Goal: Task Accomplishment & Management: Use online tool/utility

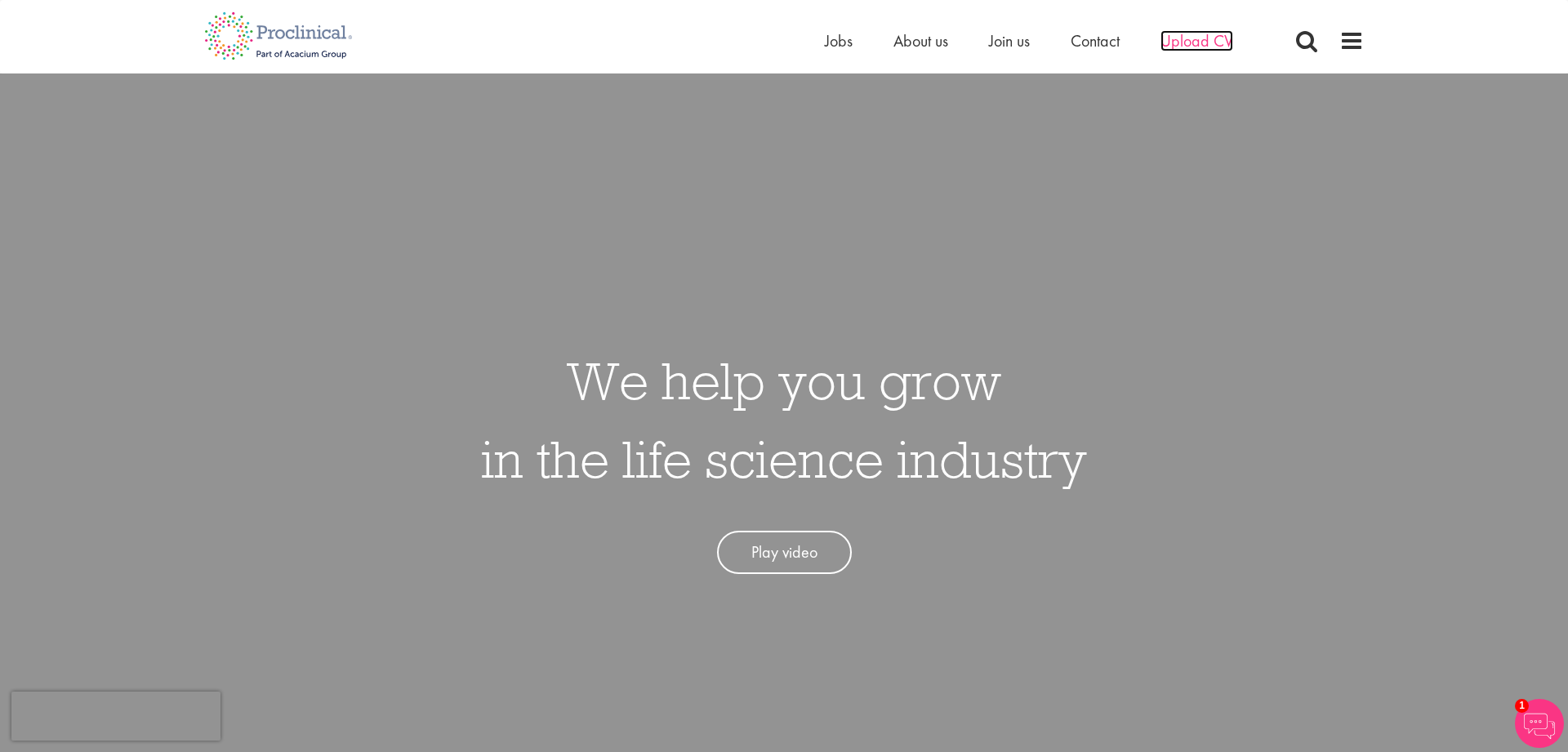
click at [1187, 51] on span "Upload CV" at bounding box center [1196, 40] width 72 height 21
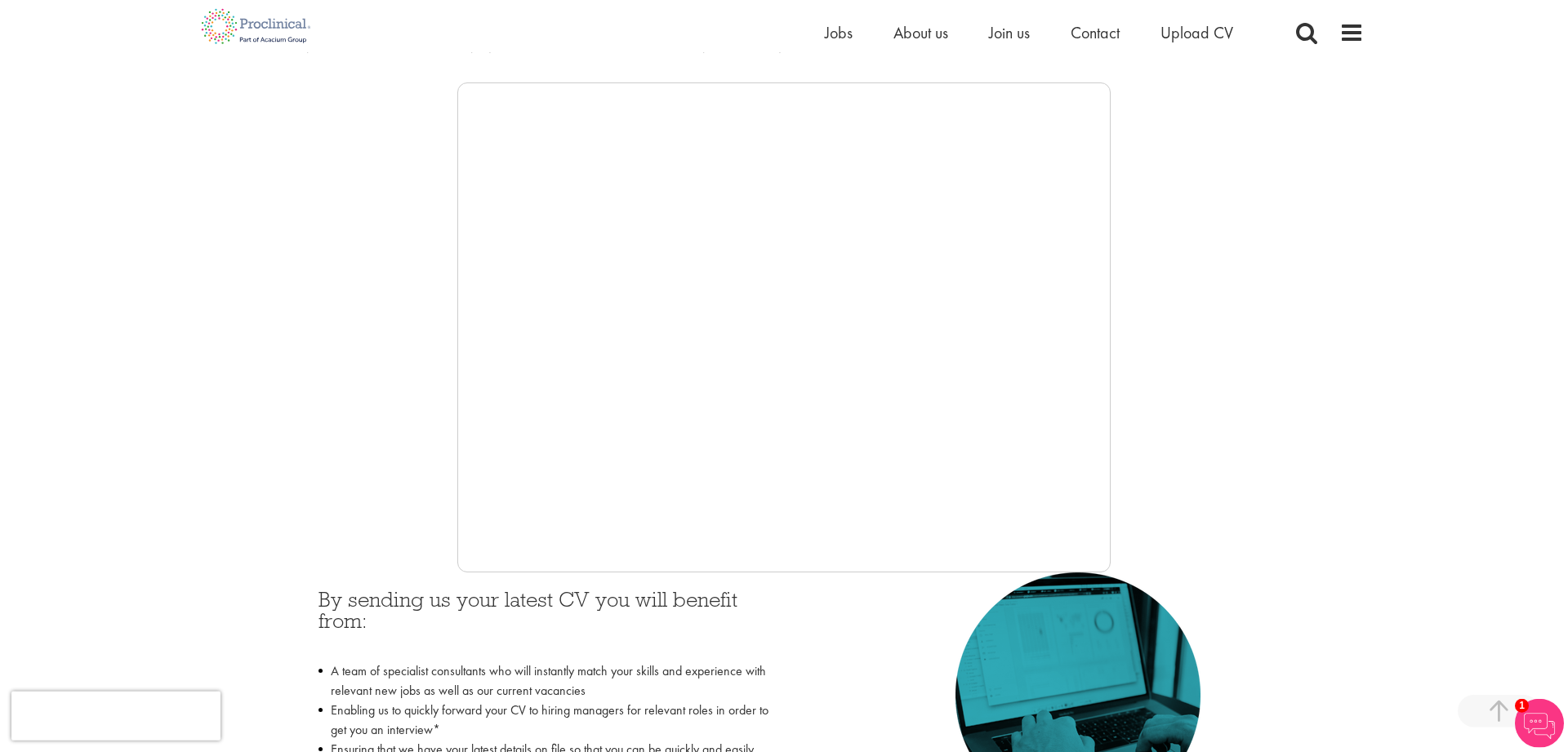
scroll to position [425, 0]
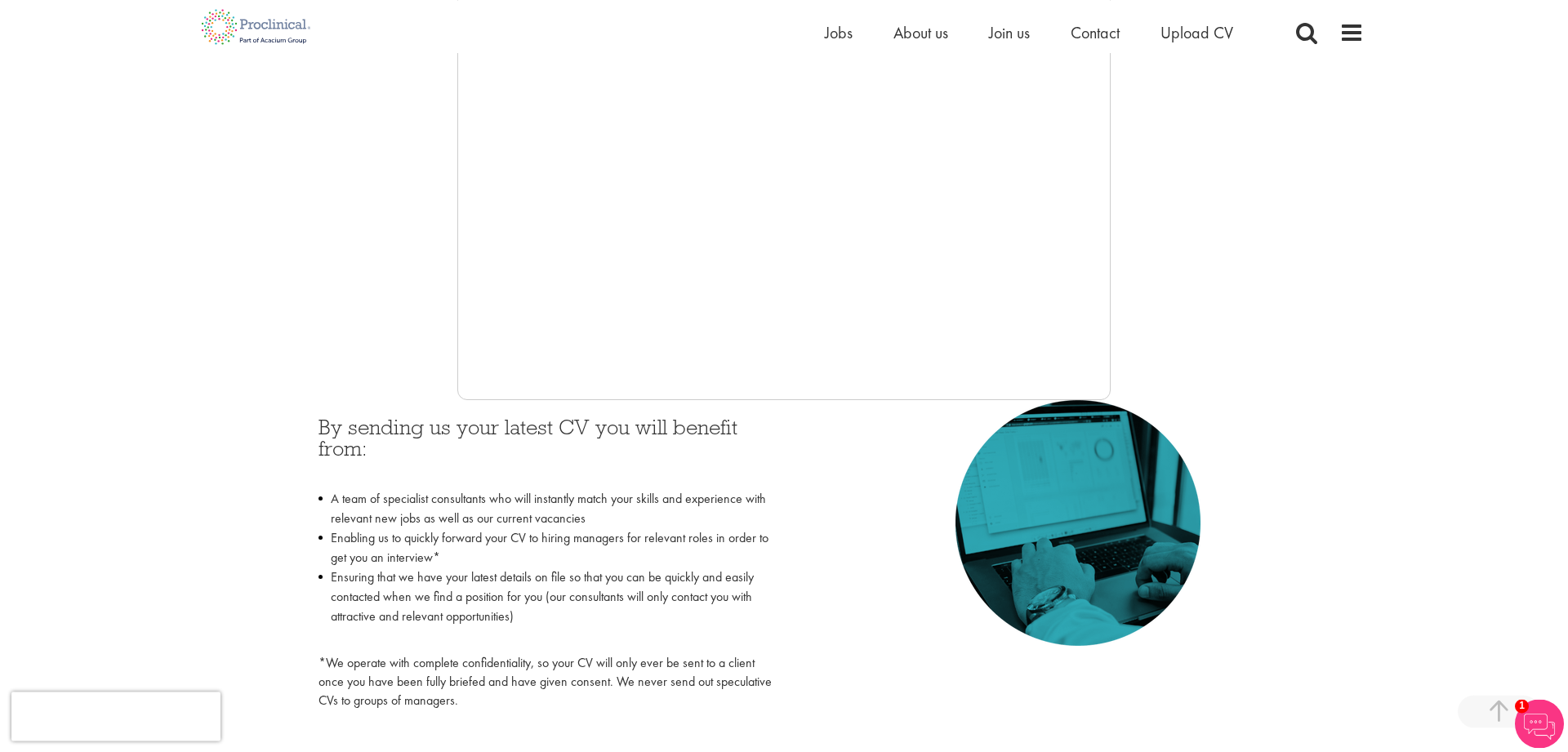
click at [853, 40] on ul "Home Jobs About us Join us Contact Upload CV" at bounding box center [1049, 32] width 449 height 24
click at [843, 39] on span "Jobs" at bounding box center [838, 32] width 28 height 21
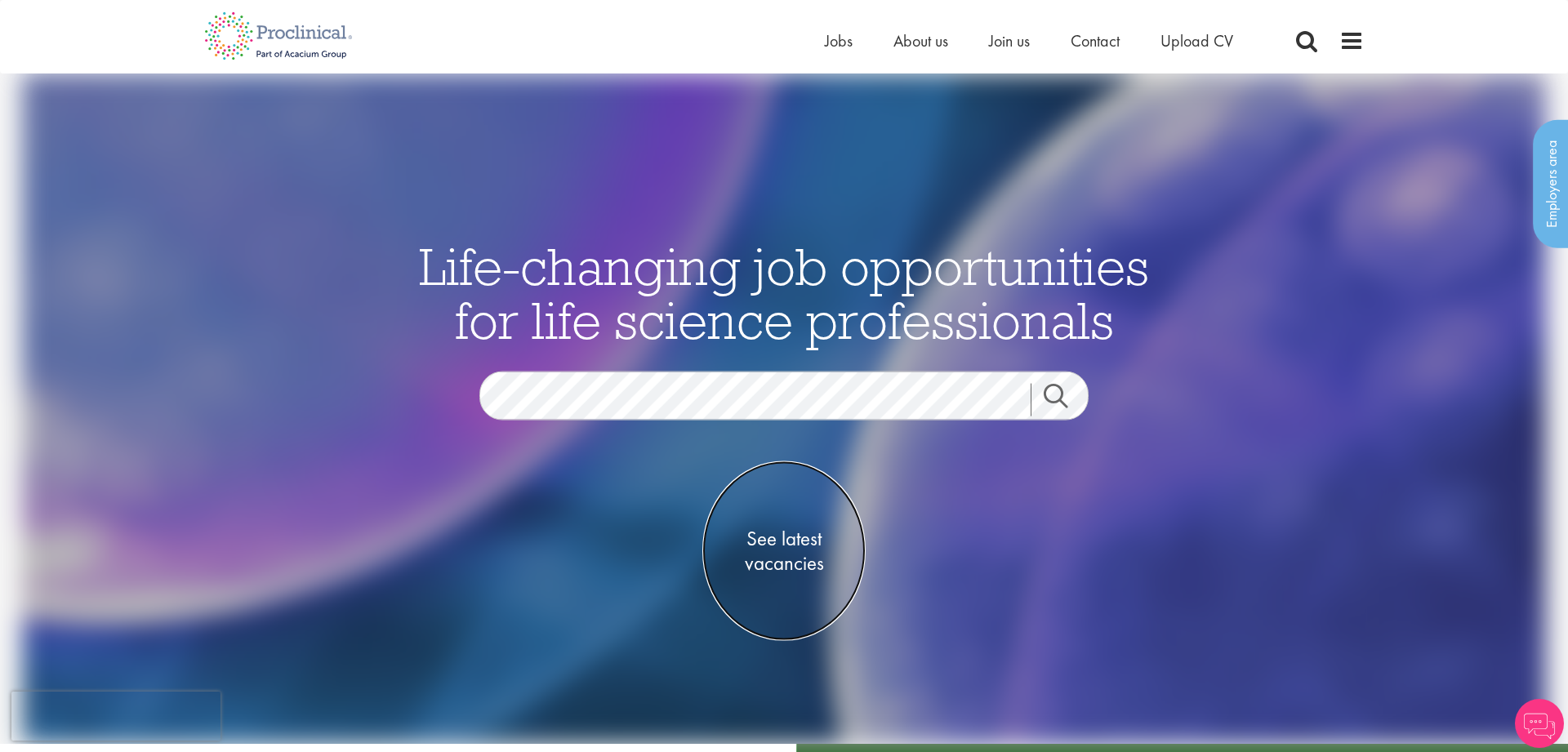
click at [801, 559] on span "See latest vacancies" at bounding box center [784, 551] width 164 height 49
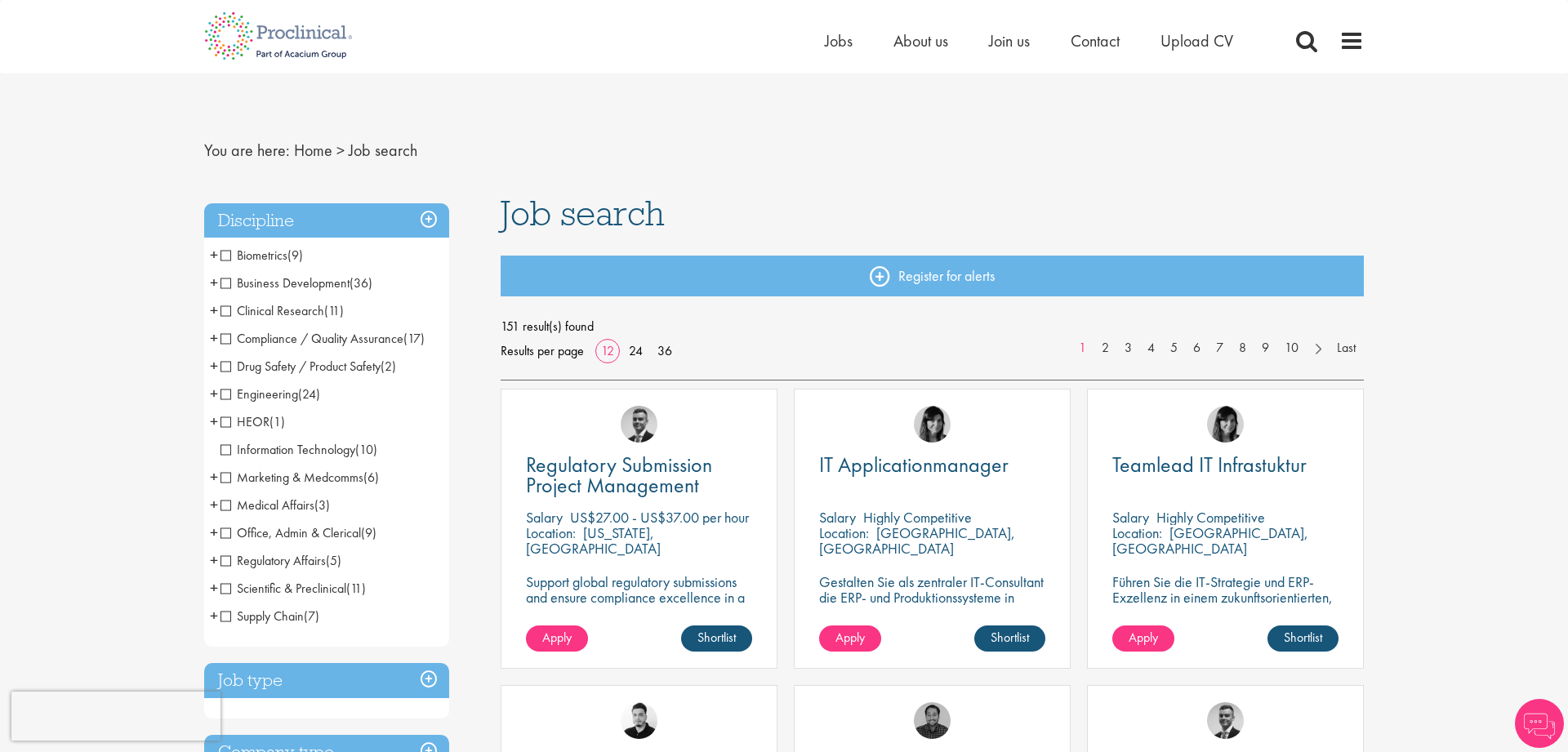
click at [323, 278] on span "Business Development" at bounding box center [285, 282] width 129 height 17
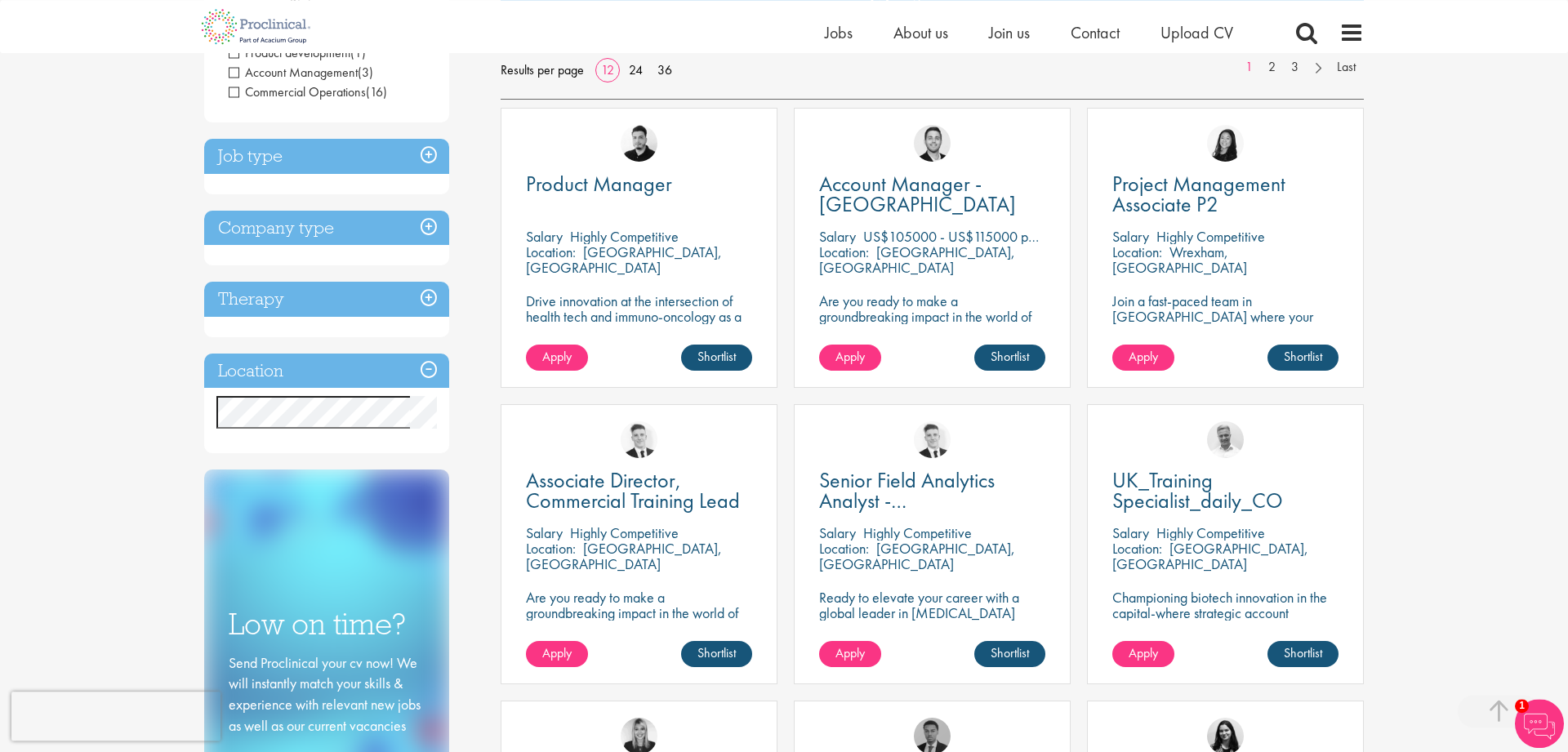
scroll to position [268, 0]
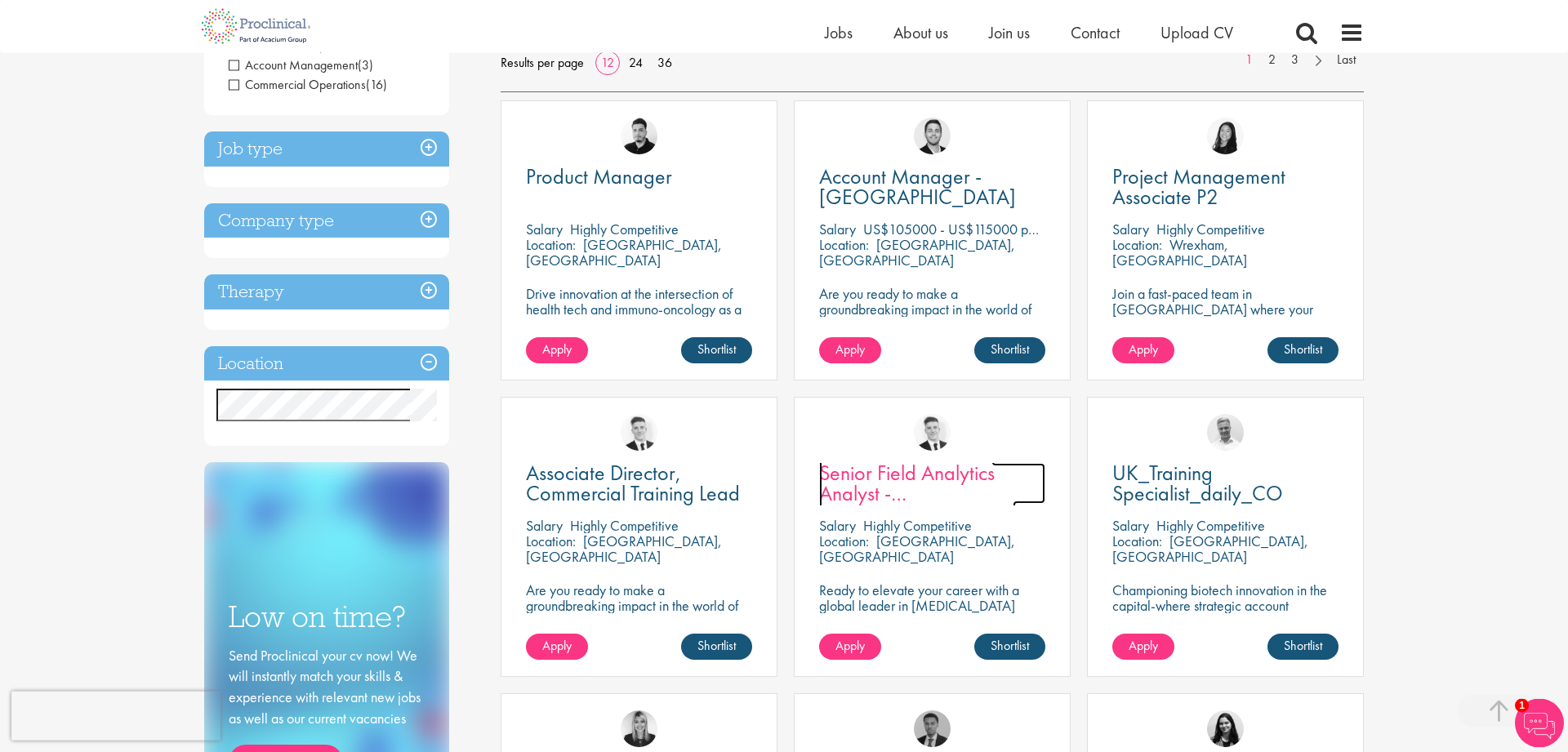
click at [853, 503] on span "Senior Field Analytics Analyst - France and Spain" at bounding box center [916, 513] width 196 height 110
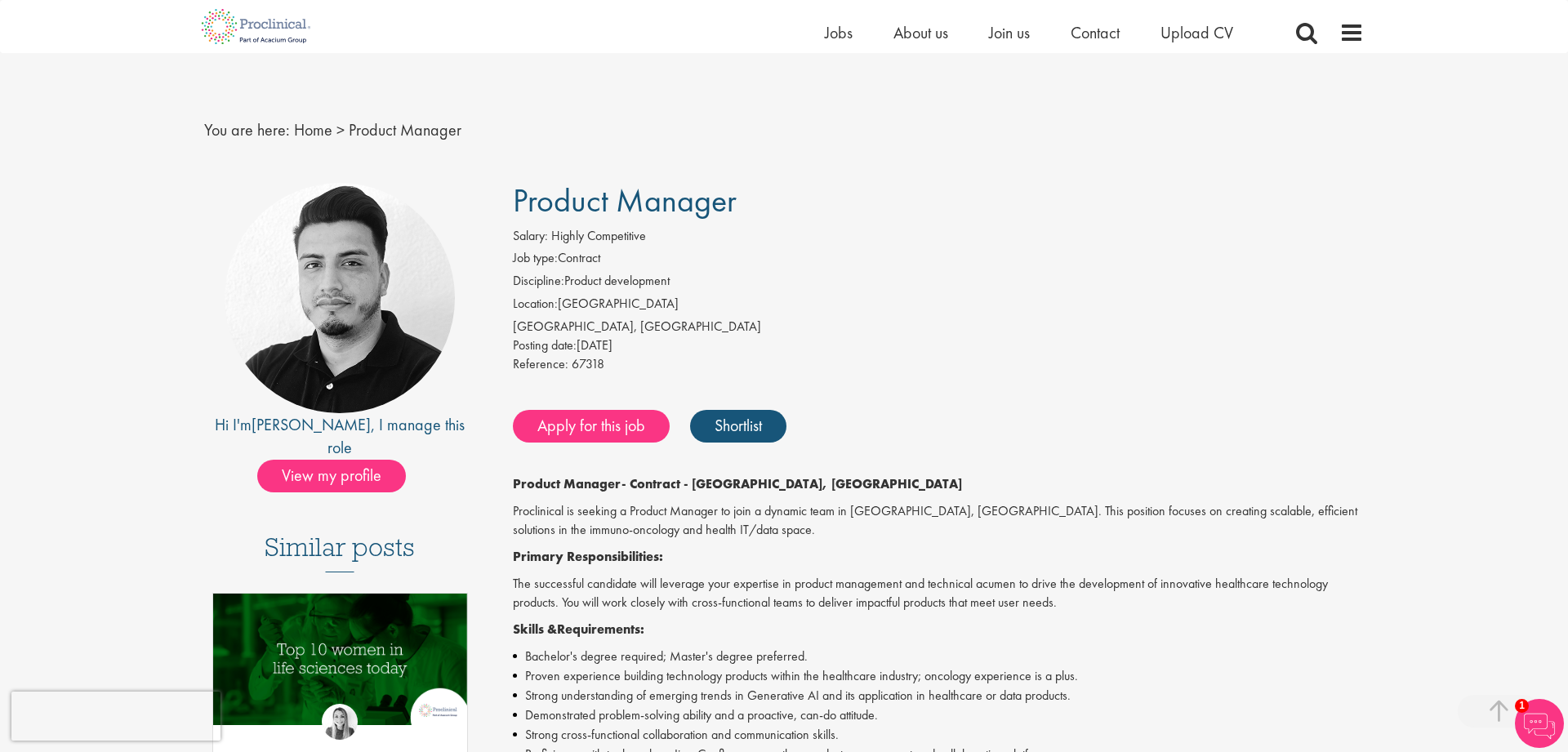
scroll to position [459, 0]
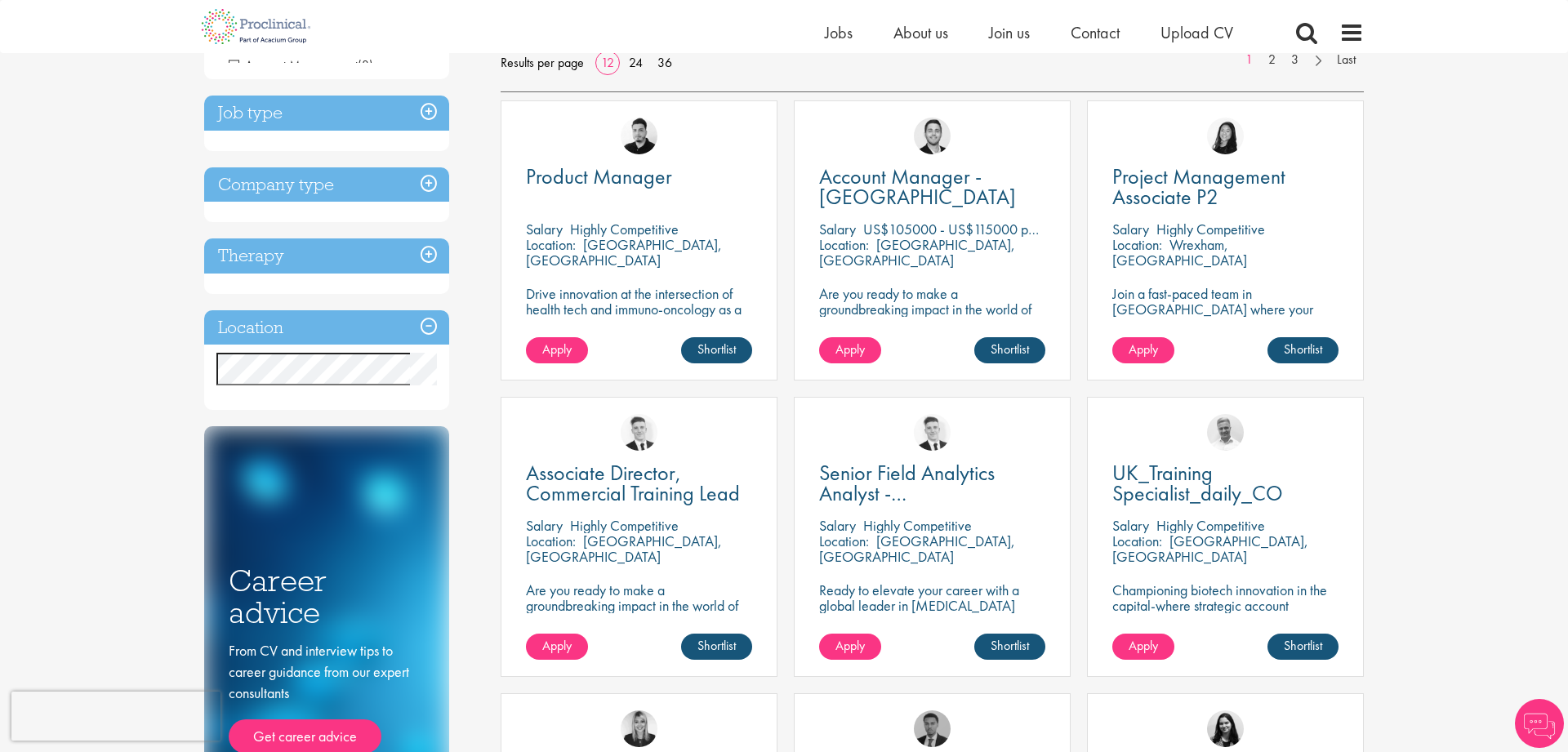
scroll to position [268, 0]
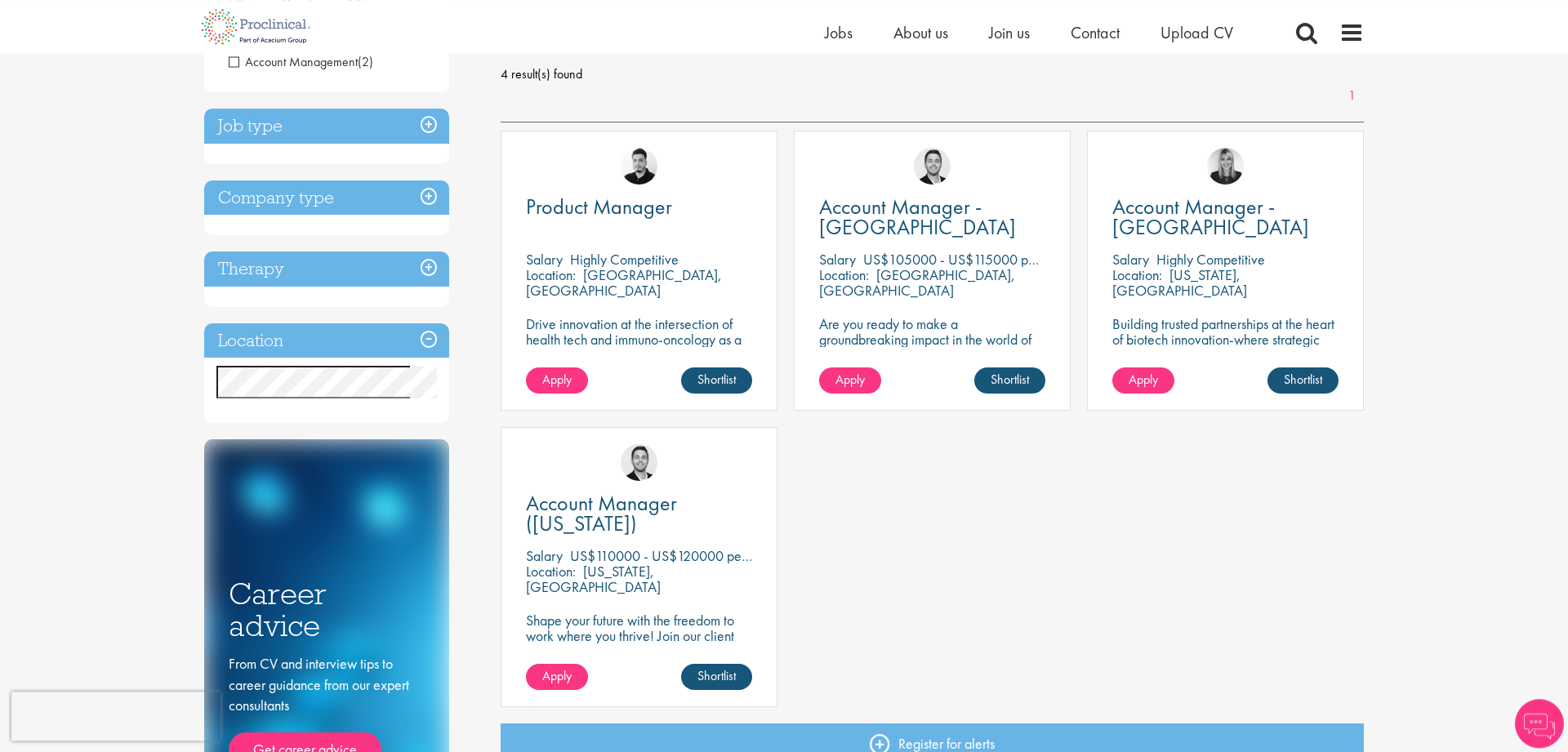
scroll to position [238, 0]
